Goal: Navigation & Orientation: Find specific page/section

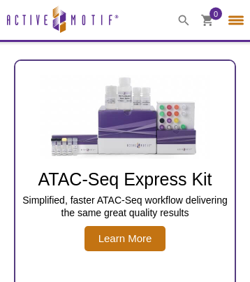
select select "[GEOGRAPHIC_DATA]"
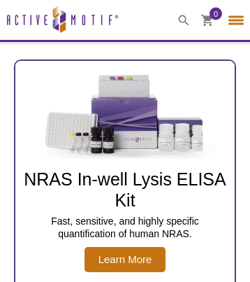
scroll to position [162, 0]
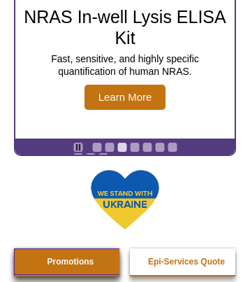
click at [66, 266] on strong "Promotions" at bounding box center [71, 261] width 47 height 10
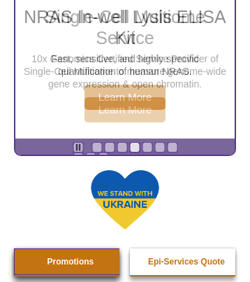
scroll to position [0, 3]
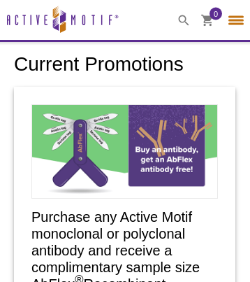
select select "[GEOGRAPHIC_DATA]"
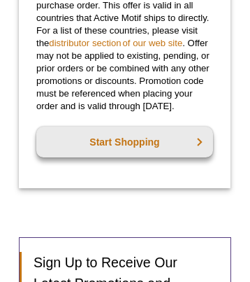
scroll to position [3086, 3]
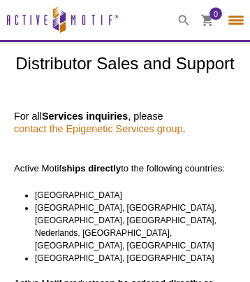
select select "[GEOGRAPHIC_DATA]"
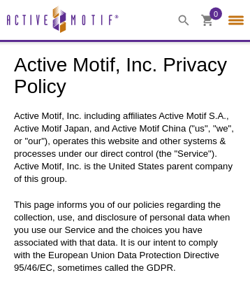
select select "[GEOGRAPHIC_DATA]"
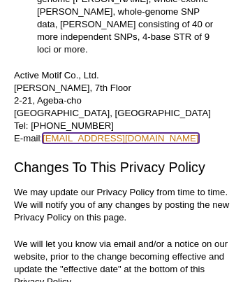
scroll to position [7083, 0]
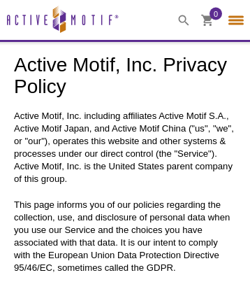
select select "[GEOGRAPHIC_DATA]"
